Goal: Task Accomplishment & Management: Use online tool/utility

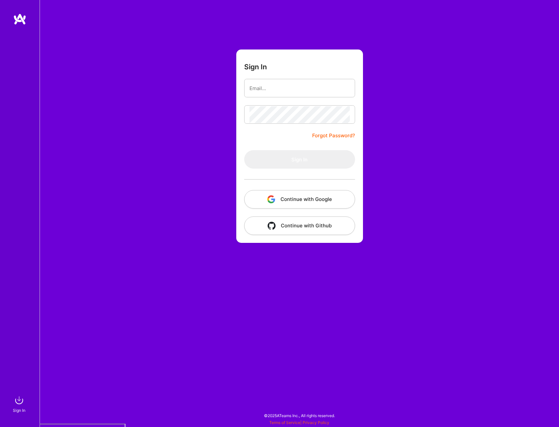
click at [326, 199] on button "Continue with Google" at bounding box center [299, 199] width 111 height 18
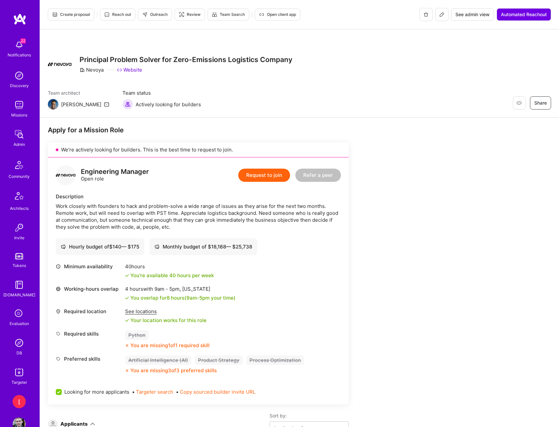
click at [473, 14] on span "See admin view" at bounding box center [473, 14] width 34 height 7
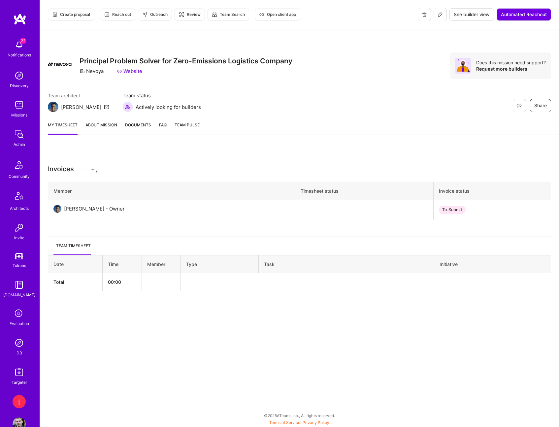
click at [439, 17] on button at bounding box center [440, 14] width 13 height 13
click at [81, 18] on button "Create proposal" at bounding box center [71, 15] width 47 height 12
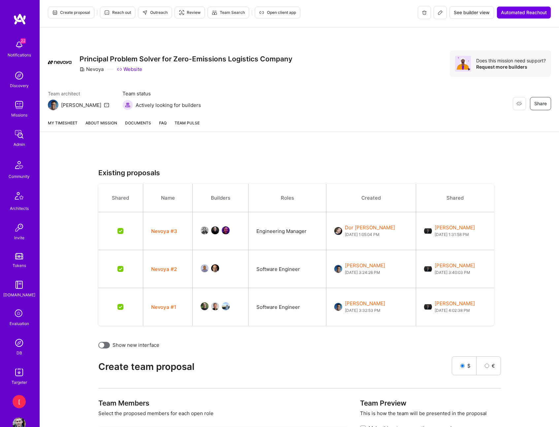
click at [171, 232] on button "Nevoya #3" at bounding box center [164, 231] width 26 height 7
click at [165, 267] on button "Nevoya #2" at bounding box center [164, 269] width 26 height 7
click at [162, 307] on button "Nevoya #1" at bounding box center [163, 307] width 25 height 7
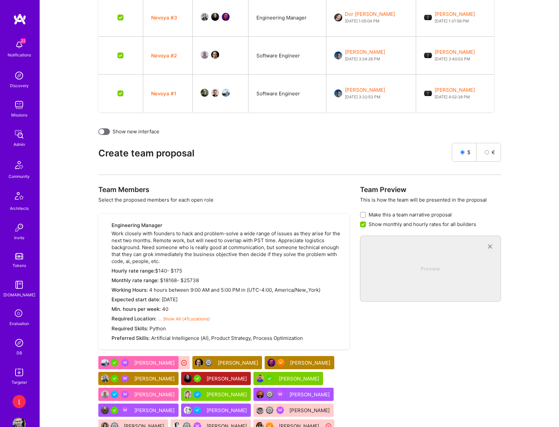
scroll to position [331, 0]
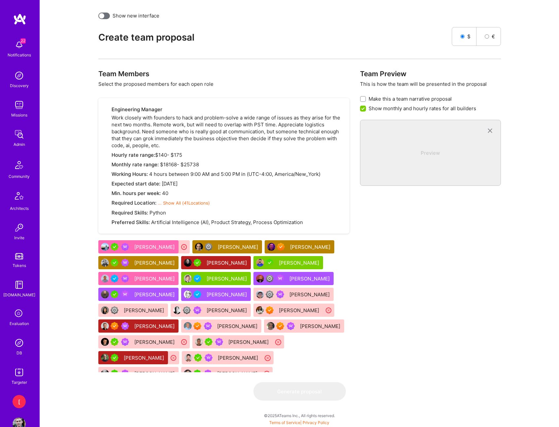
click at [404, 258] on div "Team Preview This is how the team will be presented in the proposal Make this a…" at bounding box center [430, 226] width 141 height 313
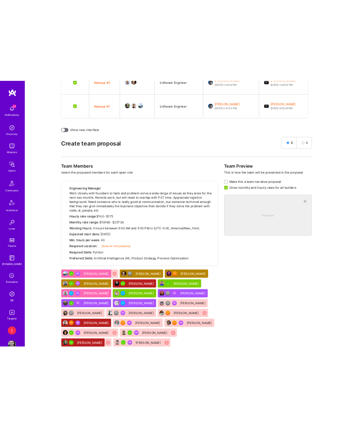
scroll to position [306, 0]
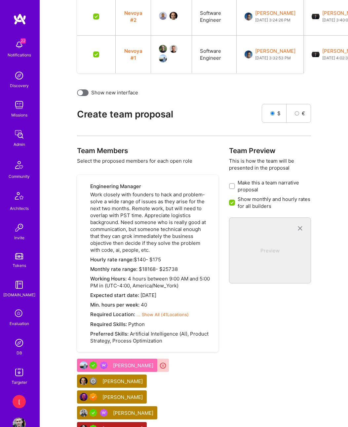
click at [204, 133] on div "Existing proposals Shared Name Builders Roles Created Shared Nevoya #3 Engineer…" at bounding box center [194, 217] width 292 height 603
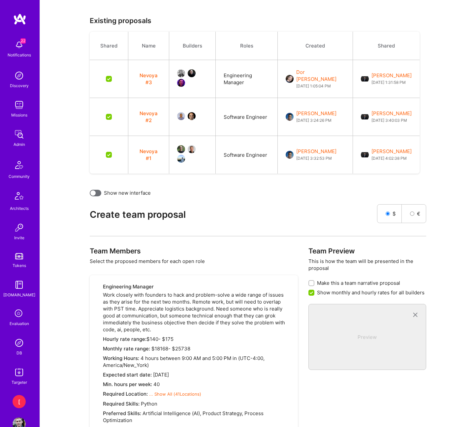
scroll to position [348, 0]
